Goal: Task Accomplishment & Management: Use online tool/utility

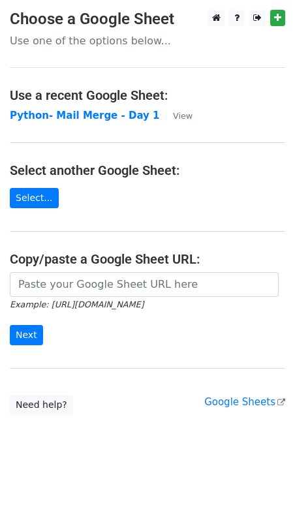
click at [140, 298] on icon "Example: [URL][DOMAIN_NAME]" at bounding box center [77, 304] width 134 height 12
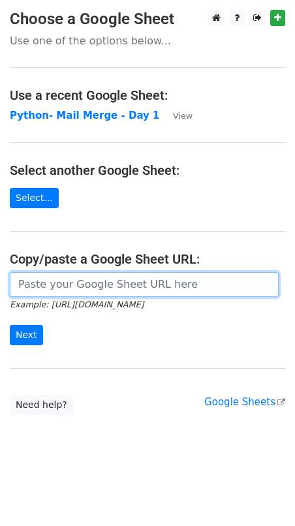
click at [143, 284] on input "url" at bounding box center [144, 284] width 269 height 25
paste input "[URL][DOMAIN_NAME]"
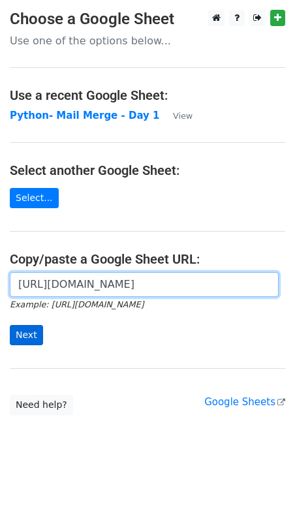
type input "[URL][DOMAIN_NAME]"
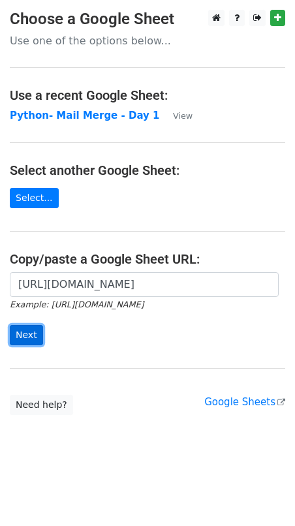
scroll to position [0, 0]
click at [20, 333] on input "Next" at bounding box center [26, 335] width 33 height 20
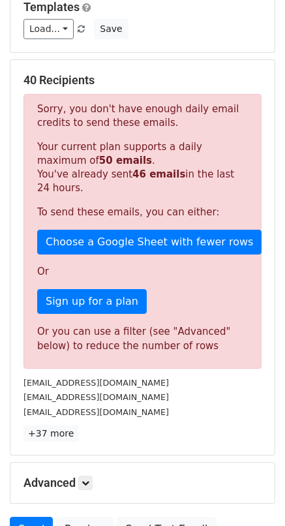
scroll to position [196, 0]
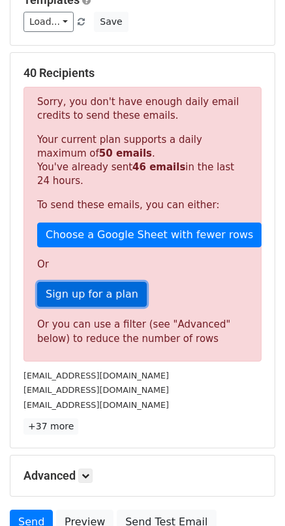
click at [104, 298] on link "Sign up for a plan" at bounding box center [92, 294] width 110 height 25
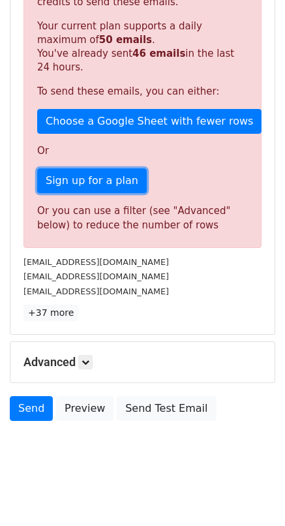
scroll to position [313, 0]
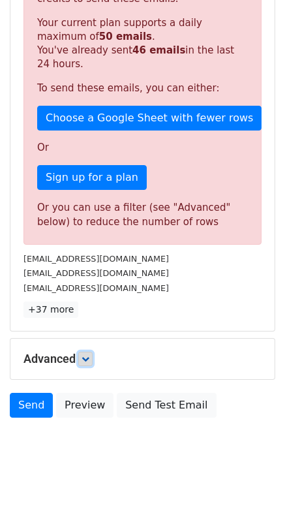
click at [85, 362] on link at bounding box center [85, 359] width 14 height 14
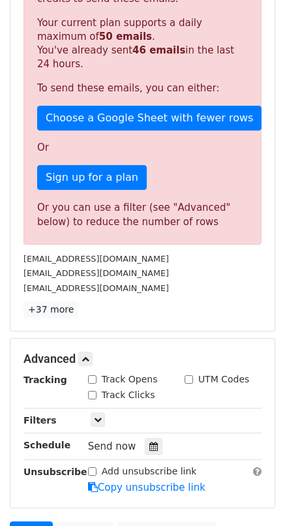
click at [88, 375] on input "Track Opens" at bounding box center [92, 379] width 8 height 8
checkbox input "true"
click at [91, 395] on input "Track Clicks" at bounding box center [92, 395] width 8 height 8
checkbox input "true"
drag, startPoint x: 253, startPoint y: 378, endPoint x: 198, endPoint y: 379, distance: 54.2
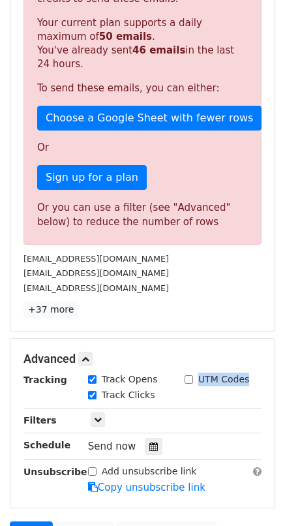
click at [198, 379] on div "UTM Codes" at bounding box center [223, 381] width 97 height 16
copy label "UTM Codes"
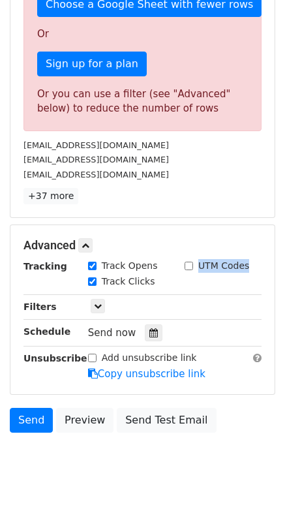
scroll to position [443, 0]
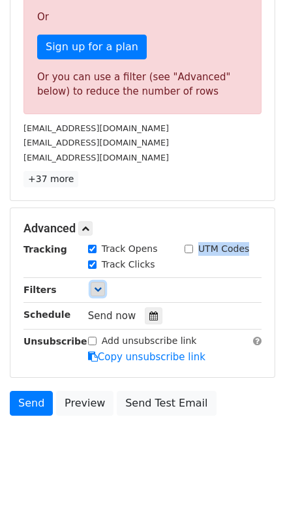
click at [95, 292] on link at bounding box center [98, 289] width 14 height 14
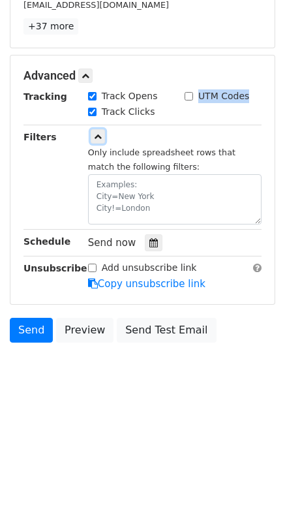
scroll to position [634, 0]
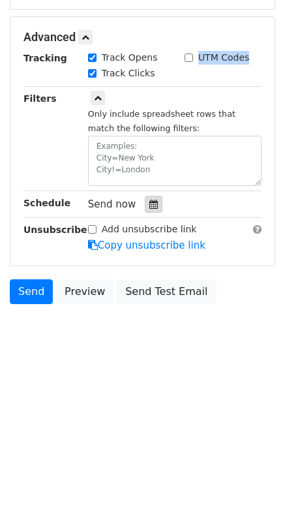
click at [149, 203] on icon at bounding box center [153, 204] width 8 height 9
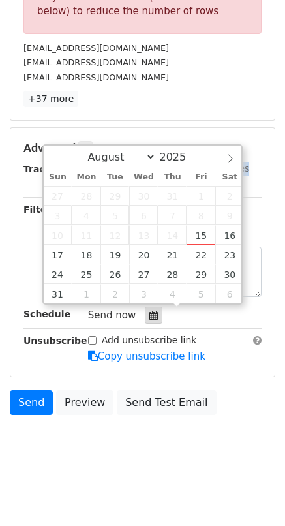
scroll to position [520, 0]
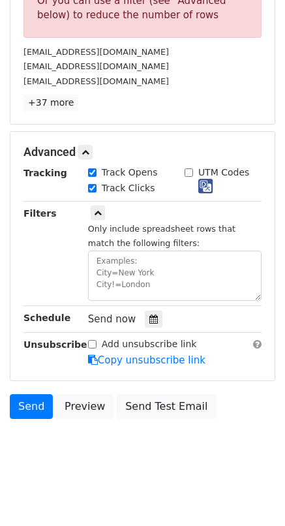
click at [234, 101] on p "+37 more" at bounding box center [142, 103] width 238 height 16
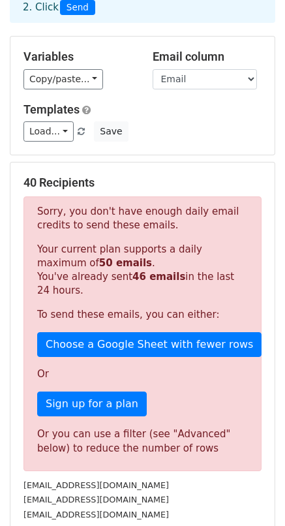
scroll to position [0, 0]
